Goal: Task Accomplishment & Management: Complete application form

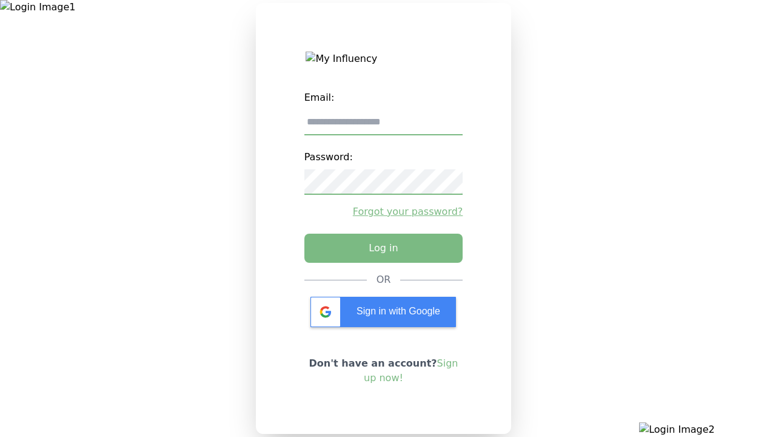
click at [383, 127] on input "email" at bounding box center [383, 122] width 159 height 25
type input "**********"
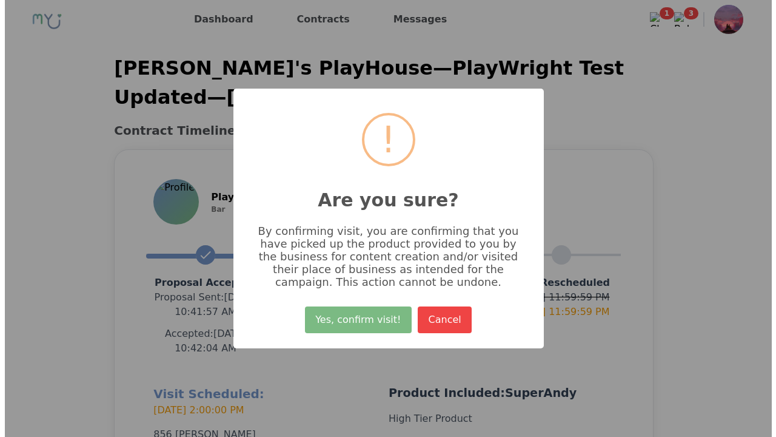
scroll to position [289, 0]
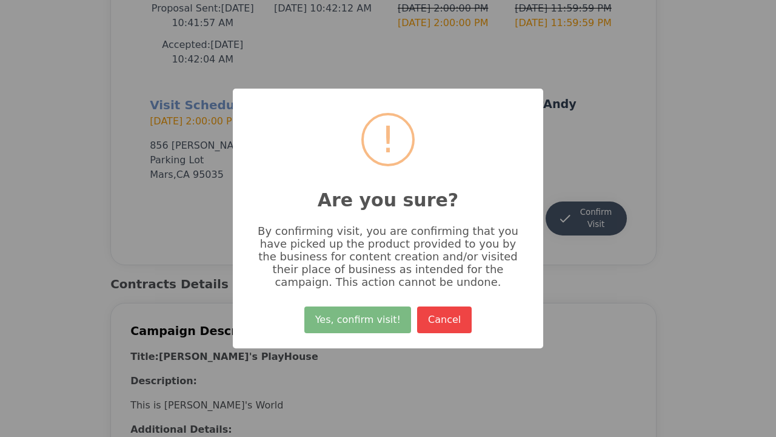
click at [360, 324] on button "Yes, confirm visit!" at bounding box center [357, 319] width 107 height 27
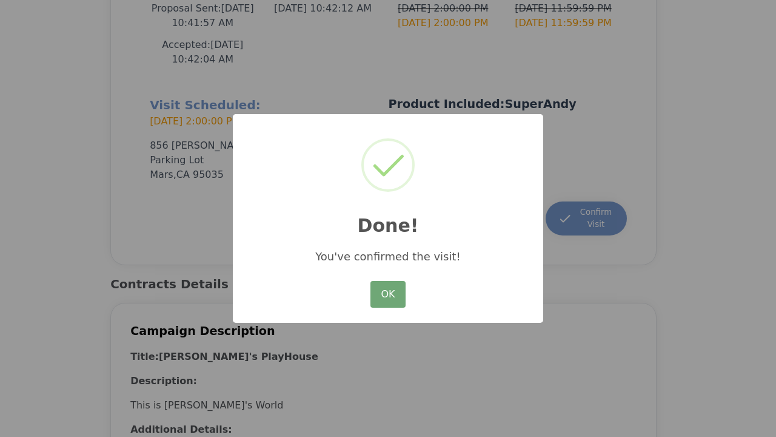
click at [388, 295] on button "OK" at bounding box center [388, 294] width 35 height 27
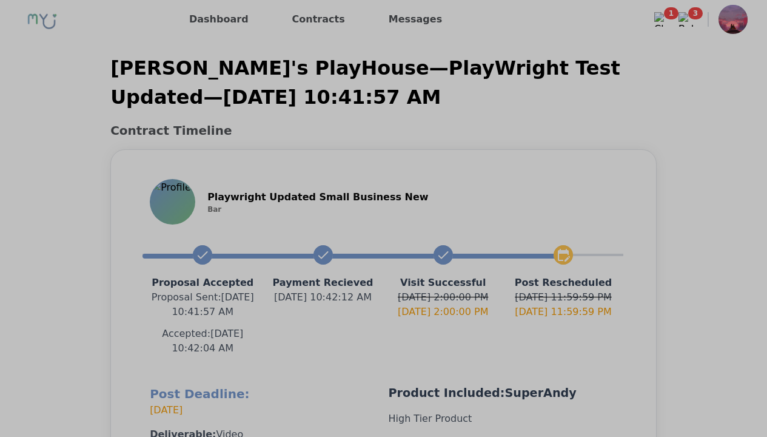
scroll to position [274, 0]
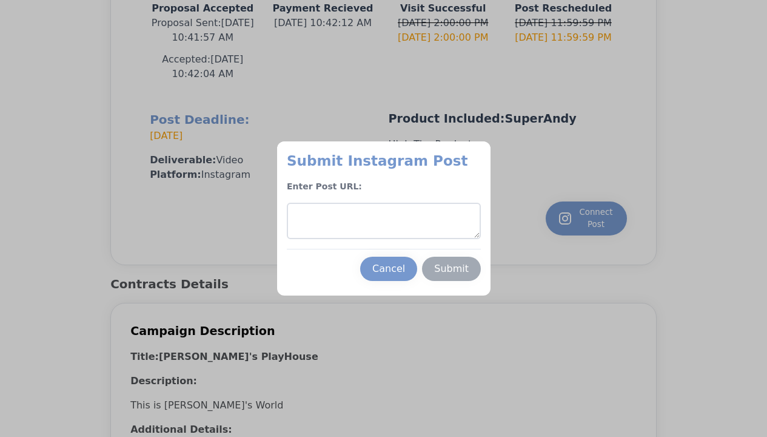
click at [383, 221] on textarea at bounding box center [384, 221] width 194 height 36
type textarea "**********"
click at [451, 269] on div "Submit" at bounding box center [451, 268] width 35 height 15
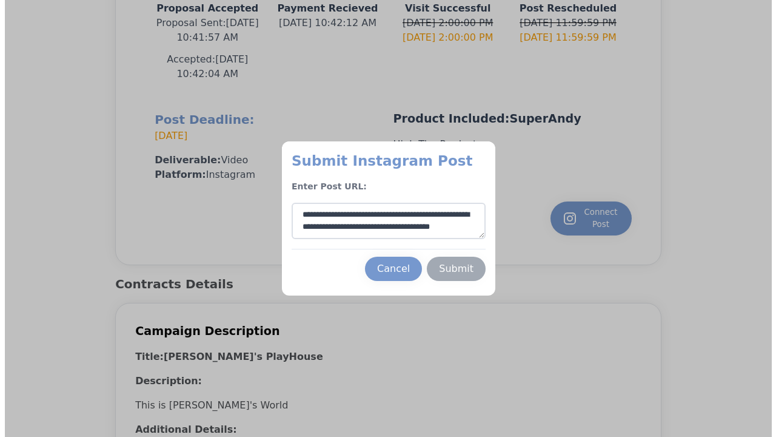
scroll to position [18, 0]
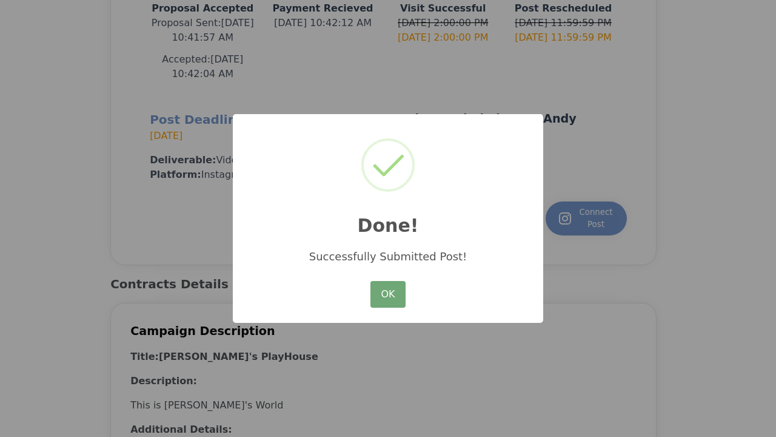
click at [388, 295] on button "OK" at bounding box center [388, 294] width 35 height 27
